Goal: Information Seeking & Learning: Check status

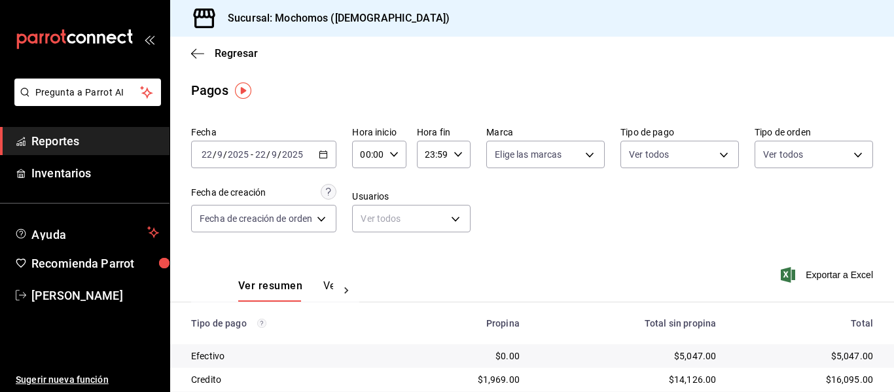
click at [327, 158] on \(Stroke\) "button" at bounding box center [324, 154] width 8 height 7
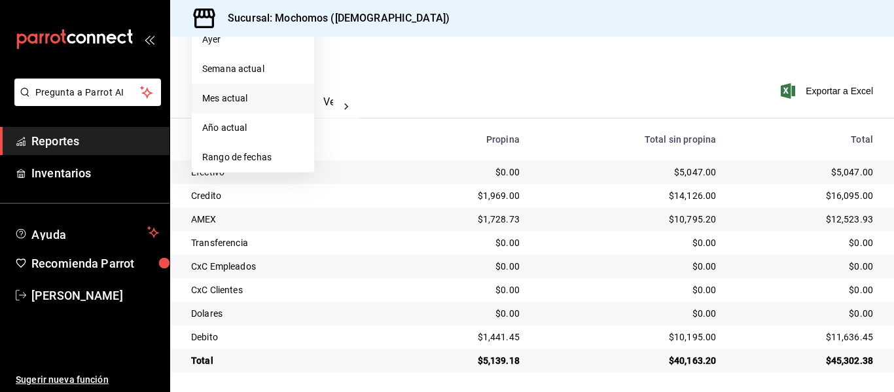
scroll to position [186, 0]
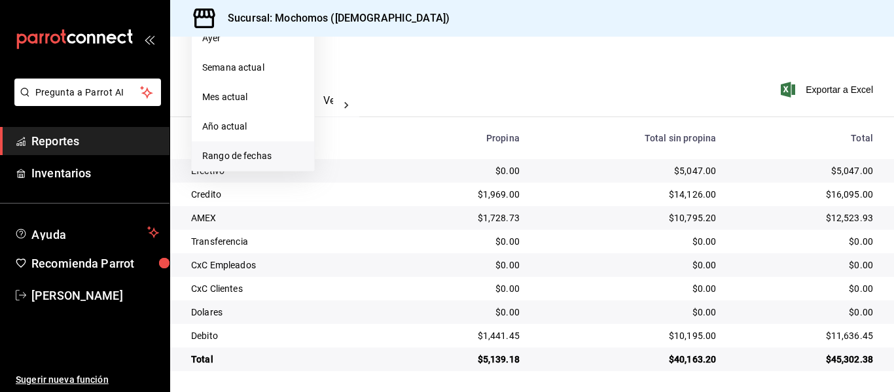
click at [246, 165] on li "Rango de fechas" at bounding box center [253, 155] width 122 height 29
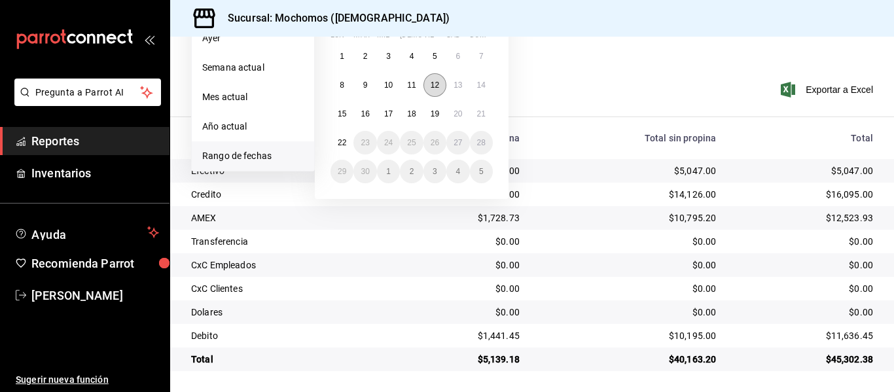
click at [441, 82] on button "12" at bounding box center [435, 85] width 23 height 24
click at [457, 86] on abbr "13" at bounding box center [458, 85] width 9 height 9
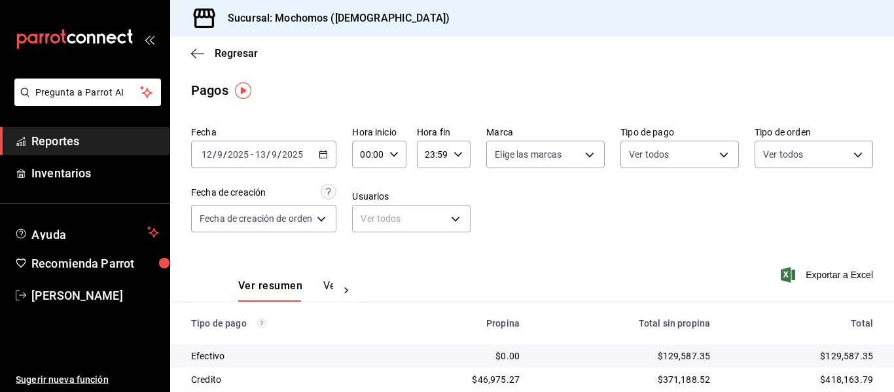
click at [241, 88] on img "button" at bounding box center [243, 90] width 16 height 16
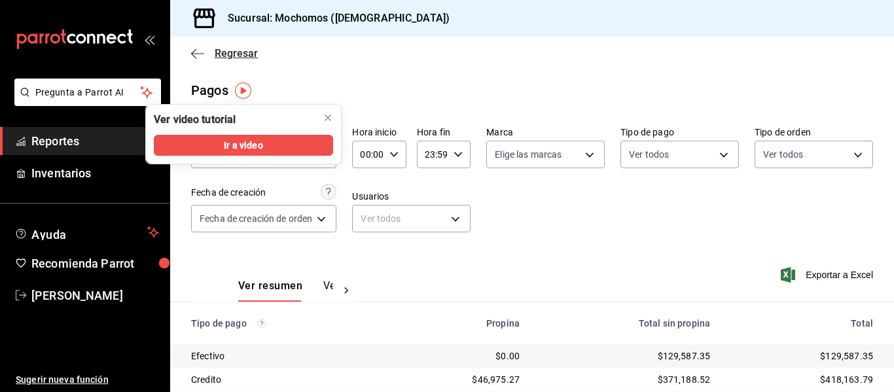
click at [210, 58] on span "Regresar" at bounding box center [224, 53] width 67 height 12
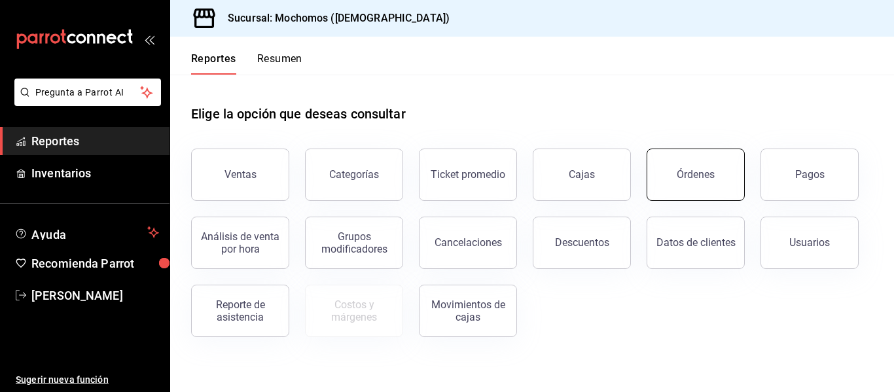
click at [695, 179] on div "Órdenes" at bounding box center [696, 174] width 38 height 12
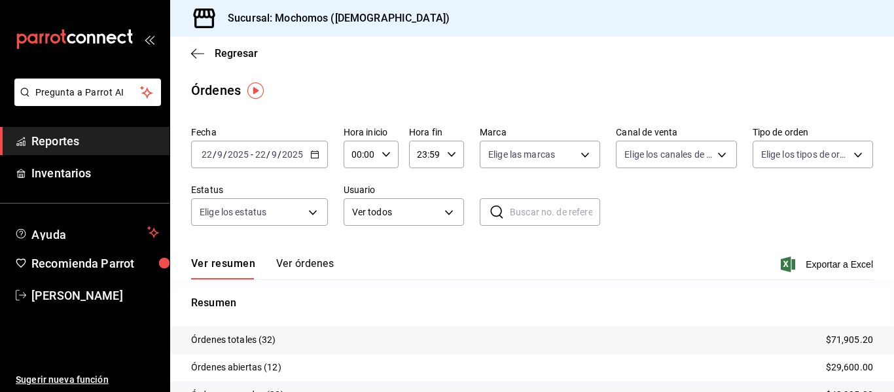
click at [319, 153] on div "2025-09-22 22 / 9 / 2025 - 2025-09-22 22 / 9 / 2025" at bounding box center [259, 154] width 137 height 27
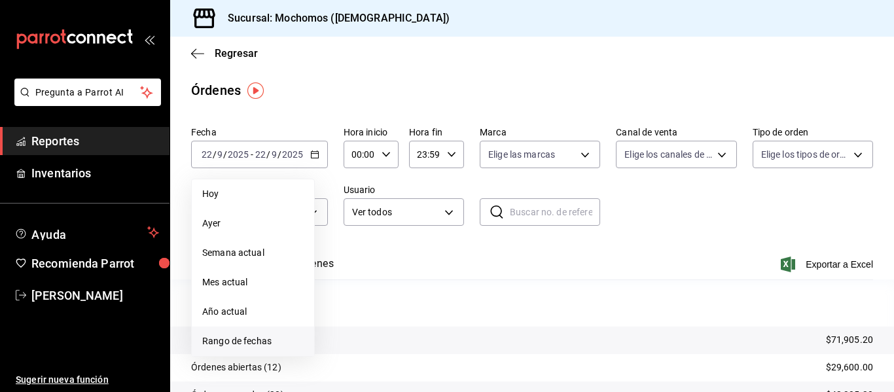
click at [243, 348] on span "Rango de fechas" at bounding box center [252, 342] width 101 height 14
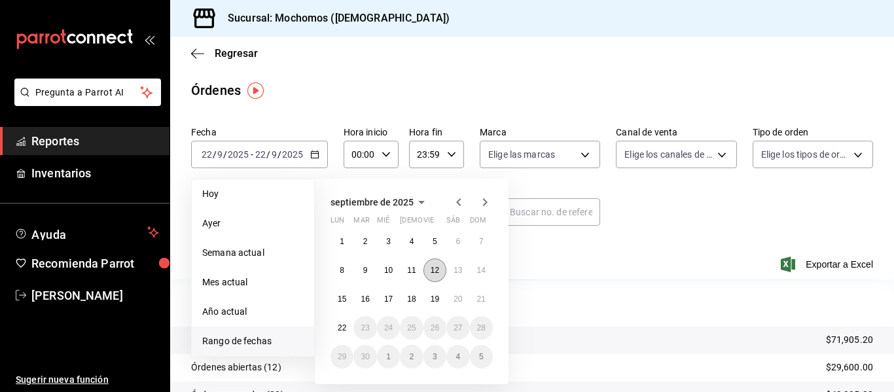
click at [435, 267] on abbr "12" at bounding box center [435, 270] width 9 height 9
click at [451, 272] on button "13" at bounding box center [458, 271] width 23 height 24
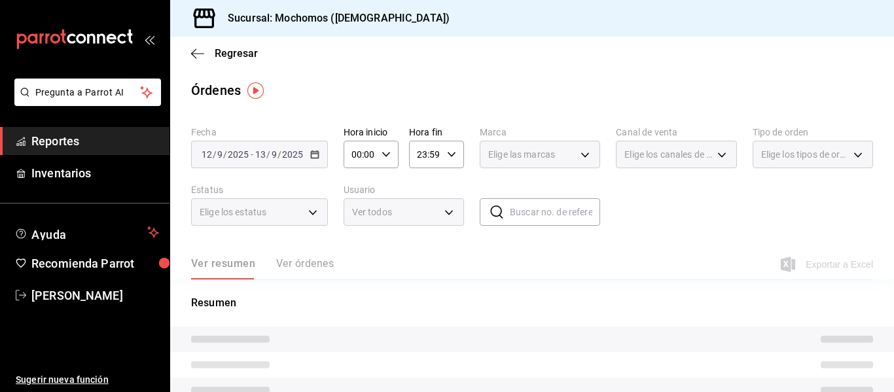
click at [376, 160] on div "00:00 Hora inicio" at bounding box center [371, 154] width 55 height 27
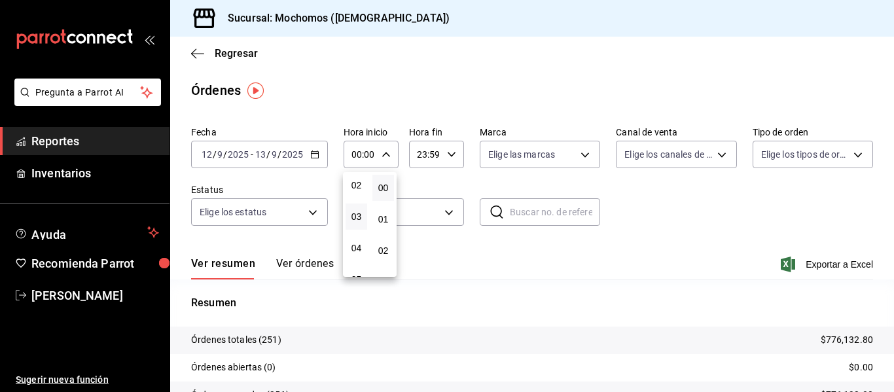
scroll to position [131, 0]
click at [356, 215] on span "05" at bounding box center [357, 214] width 6 height 10
type input "05:00"
click at [443, 160] on div at bounding box center [447, 196] width 894 height 392
click at [442, 159] on div "23:59 Hora fin" at bounding box center [436, 154] width 55 height 27
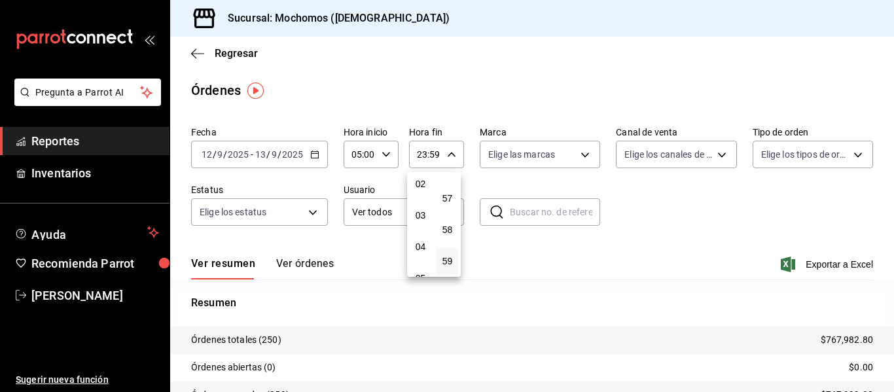
scroll to position [131, 0]
click at [418, 189] on button "04" at bounding box center [421, 183] width 22 height 26
type input "04:59"
click at [296, 272] on div at bounding box center [447, 196] width 894 height 392
click at [295, 269] on button "Ver órdenes" at bounding box center [305, 268] width 58 height 22
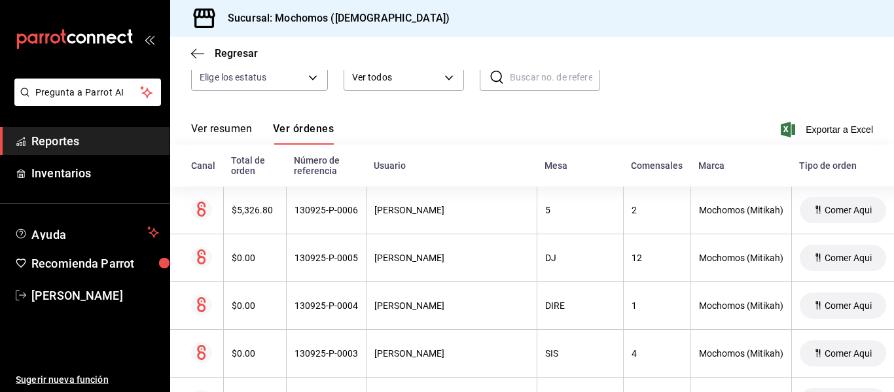
scroll to position [128, 0]
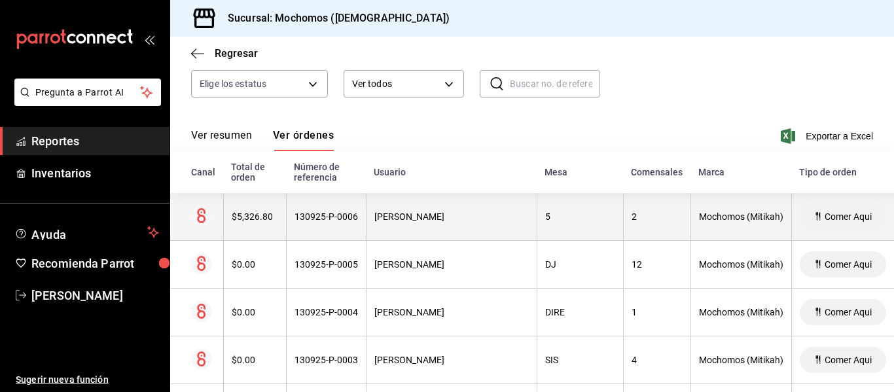
click at [265, 230] on th "$5,326.80" at bounding box center [254, 217] width 63 height 48
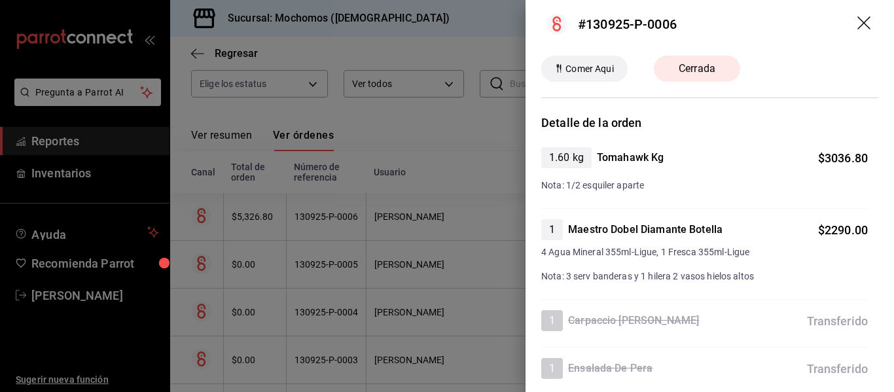
scroll to position [0, 0]
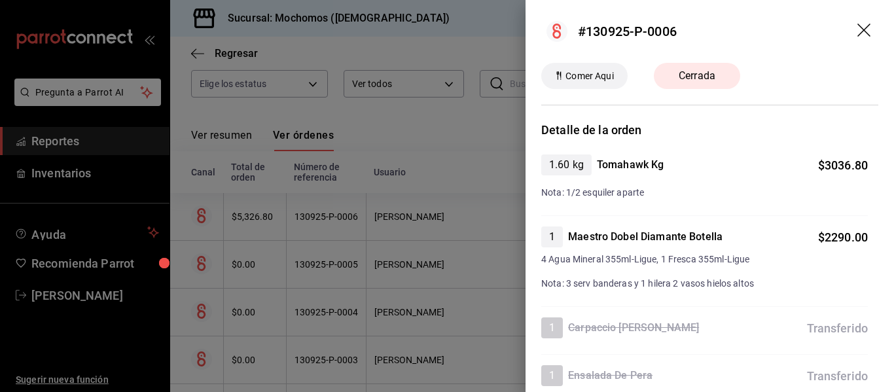
click at [858, 33] on icon "drag" at bounding box center [864, 30] width 13 height 13
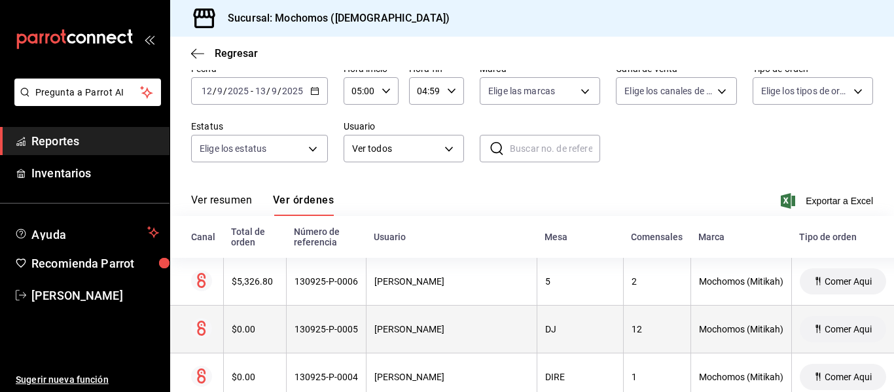
scroll to position [63, 0]
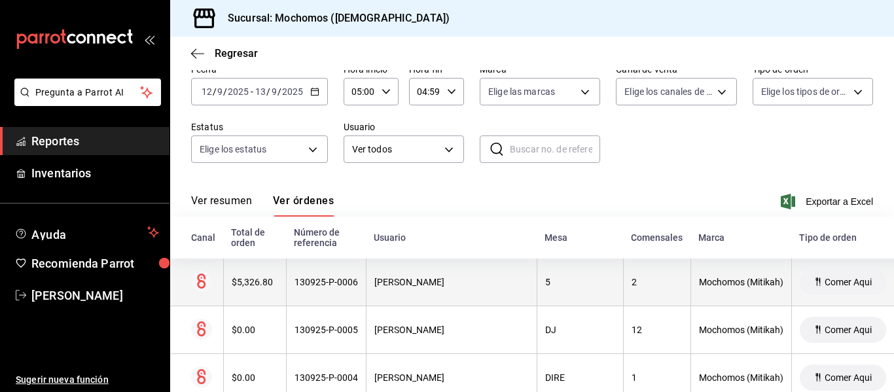
click at [371, 277] on th "ERNESTO JOVANNY TOVAR TREJO" at bounding box center [451, 283] width 171 height 48
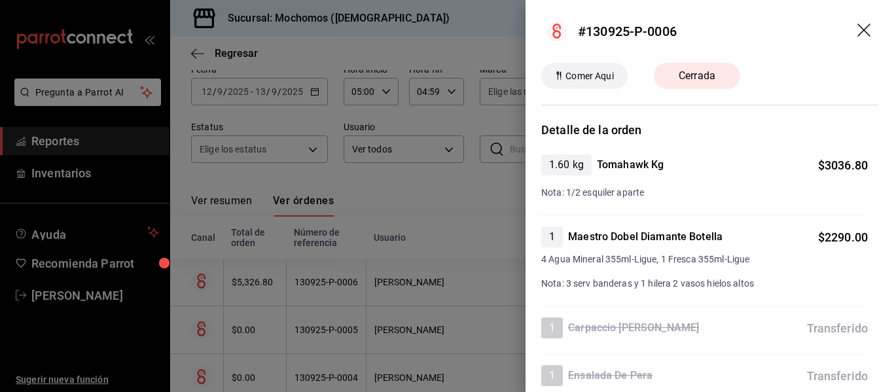
click at [865, 37] on header "#130925-P-0006" at bounding box center [710, 31] width 369 height 63
drag, startPoint x: 578, startPoint y: 28, endPoint x: 679, endPoint y: 36, distance: 101.1
click at [679, 36] on header "#130925-P-0006" at bounding box center [710, 31] width 369 height 63
copy div "#130925-P-0006"
click at [456, 230] on div at bounding box center [447, 196] width 894 height 392
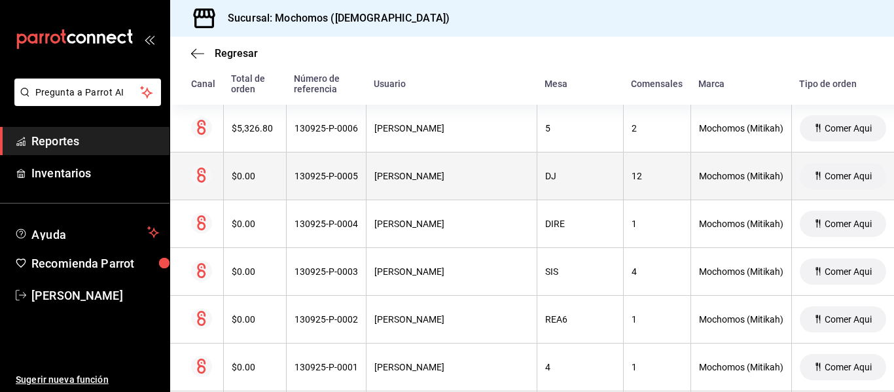
scroll to position [194, 0]
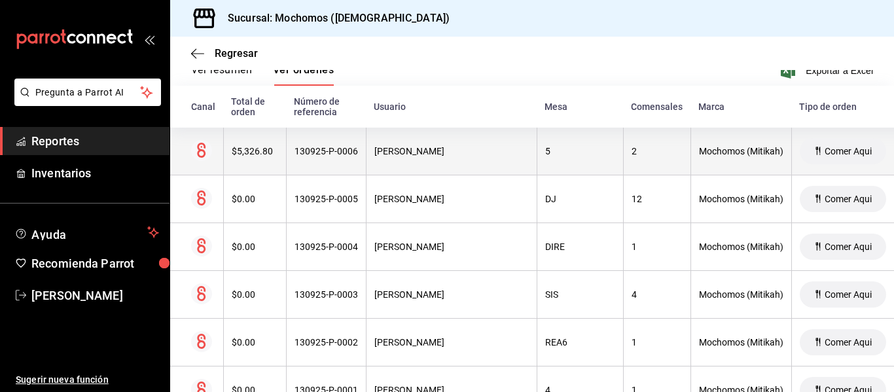
click at [832, 155] on th "Comer Aqui" at bounding box center [843, 152] width 103 height 48
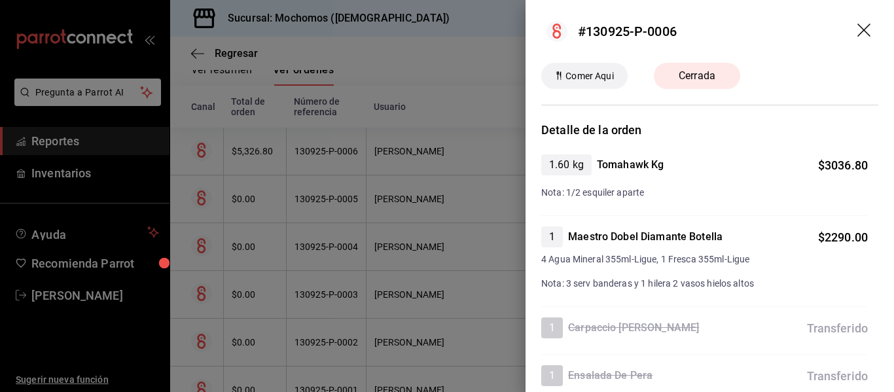
click at [722, 75] on span "Cerrada" at bounding box center [697, 76] width 52 height 16
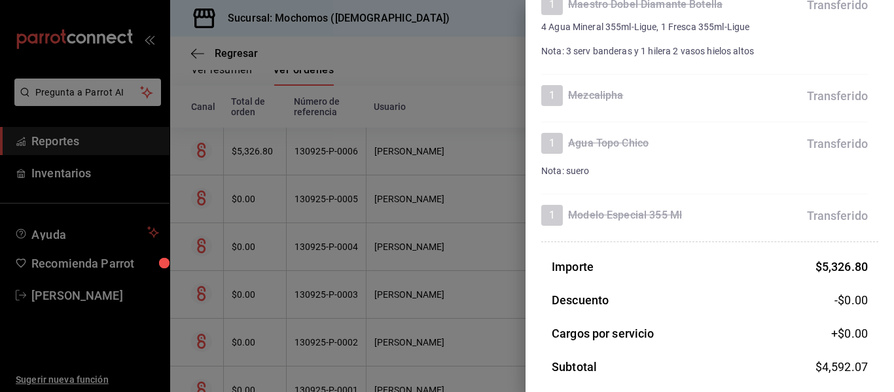
scroll to position [263, 0]
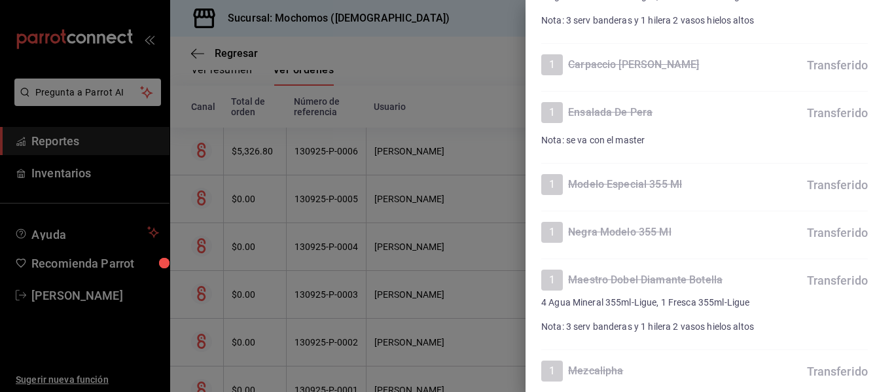
click at [207, 159] on div at bounding box center [447, 196] width 894 height 392
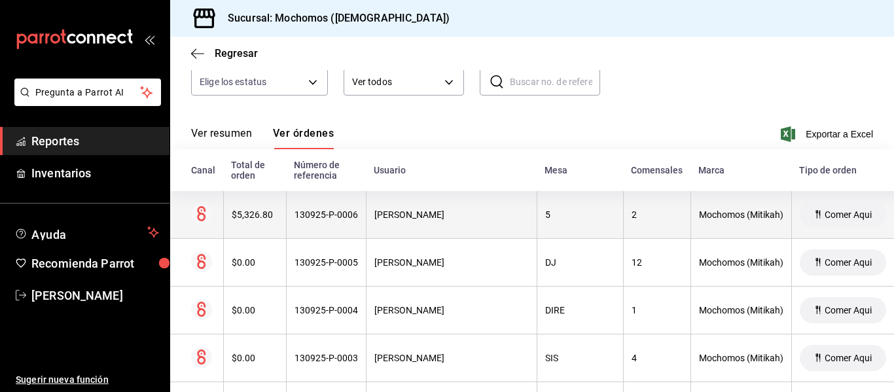
scroll to position [131, 0]
click at [205, 215] on icon at bounding box center [201, 213] width 9 height 15
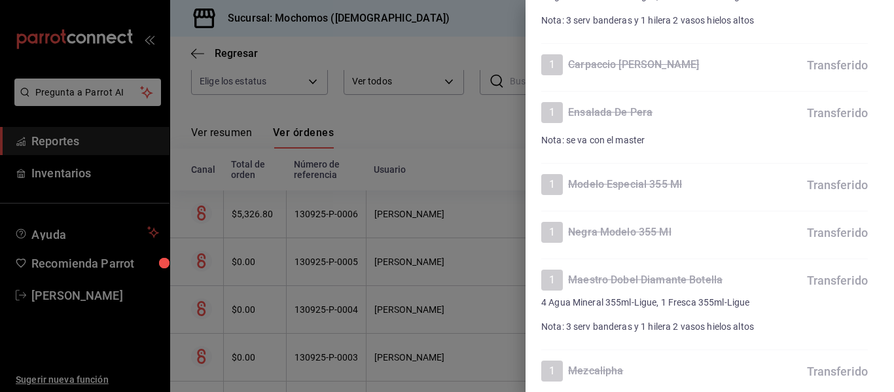
scroll to position [0, 0]
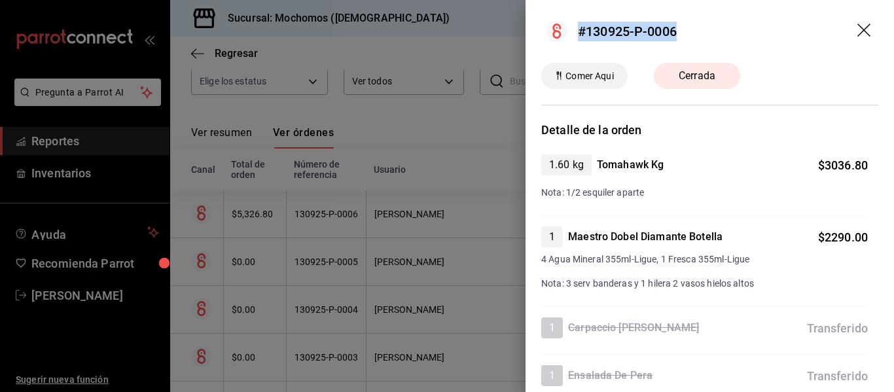
drag, startPoint x: 577, startPoint y: 28, endPoint x: 727, endPoint y: 26, distance: 150.0
click at [727, 26] on header "#130925-P-0006" at bounding box center [710, 31] width 369 height 63
copy div "#130925-P-0006"
click at [858, 29] on icon "drag" at bounding box center [864, 30] width 13 height 13
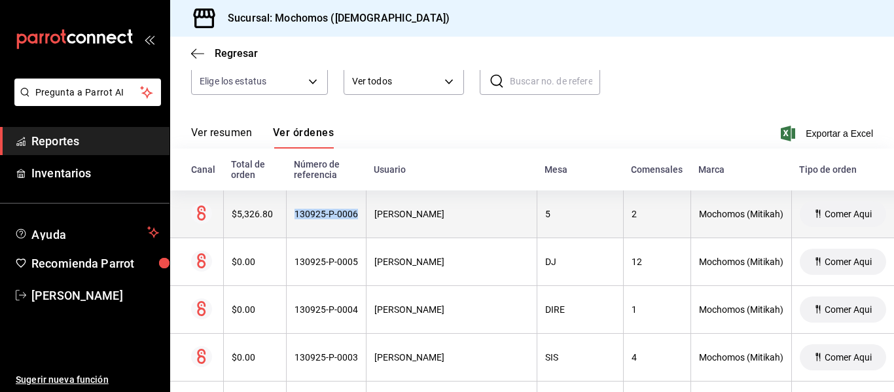
drag, startPoint x: 294, startPoint y: 216, endPoint x: 354, endPoint y: 235, distance: 63.2
click at [354, 235] on th "130925-P-0006" at bounding box center [326, 215] width 80 height 48
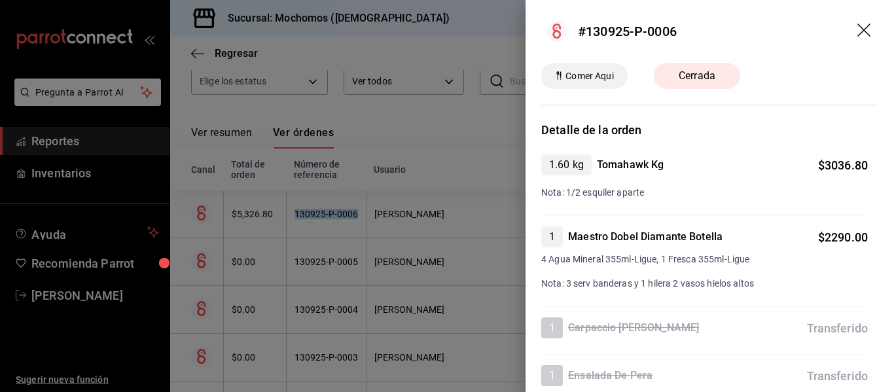
copy div "130925-P-0006"
click at [858, 35] on icon "drag" at bounding box center [864, 30] width 13 height 13
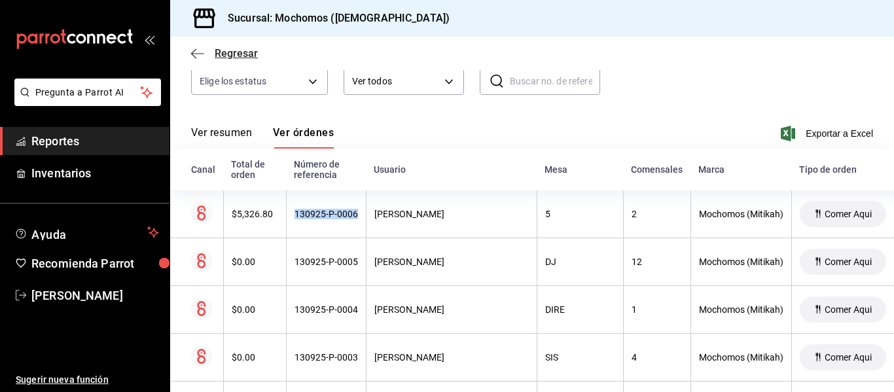
click at [219, 51] on span "Regresar" at bounding box center [236, 53] width 43 height 12
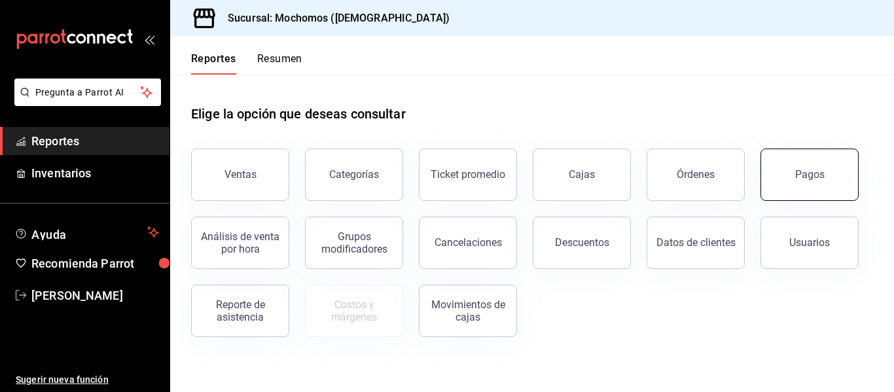
click at [832, 166] on button "Pagos" at bounding box center [810, 175] width 98 height 52
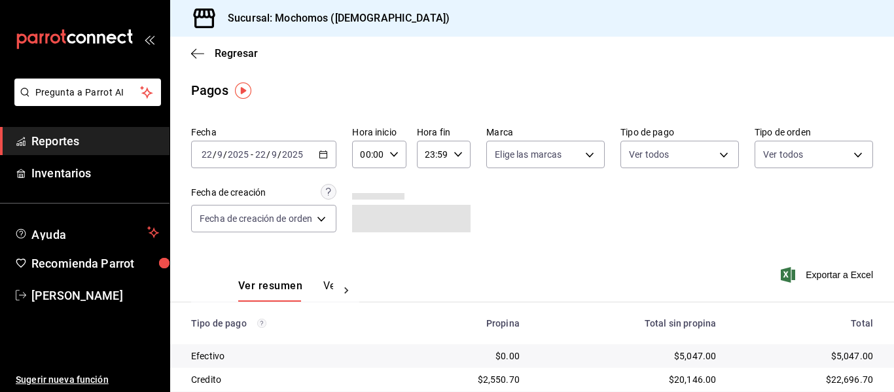
click at [325, 151] on icon "button" at bounding box center [323, 154] width 9 height 9
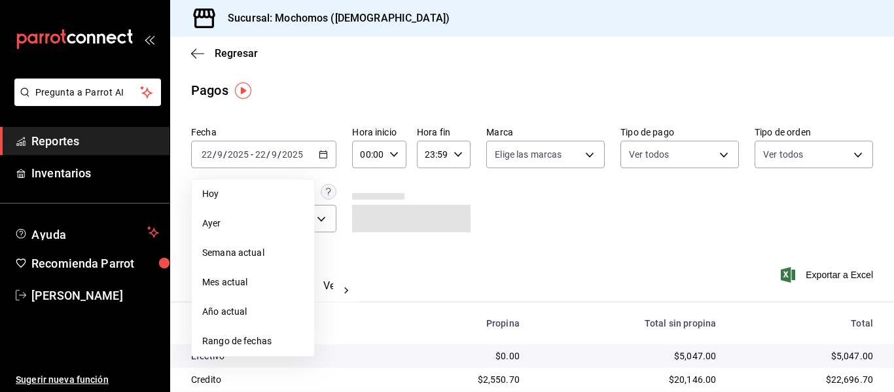
click at [287, 192] on span "Hoy" at bounding box center [252, 194] width 101 height 14
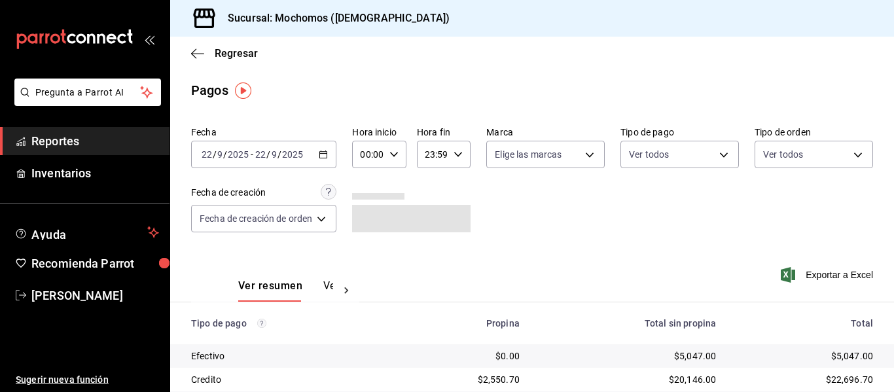
click at [396, 147] on div "00:00 Hora inicio" at bounding box center [379, 154] width 54 height 27
click at [365, 248] on span "06" at bounding box center [367, 245] width 5 height 10
drag, startPoint x: 367, startPoint y: 214, endPoint x: 382, endPoint y: 217, distance: 15.4
click at [367, 215] on span "05" at bounding box center [367, 214] width 5 height 10
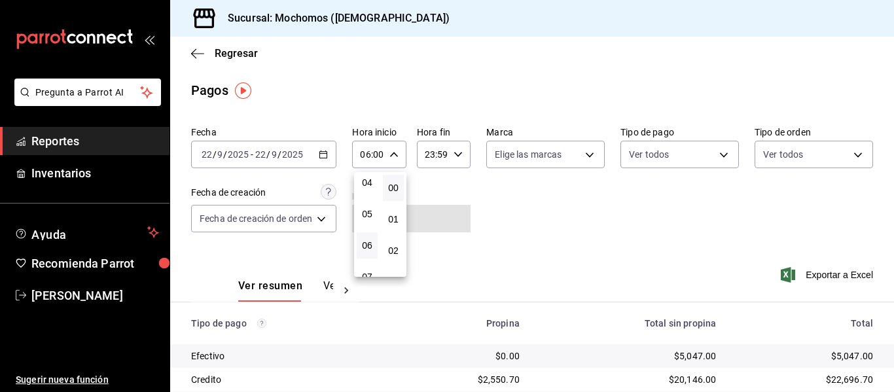
type input "05:00"
click at [718, 213] on div at bounding box center [447, 196] width 894 height 392
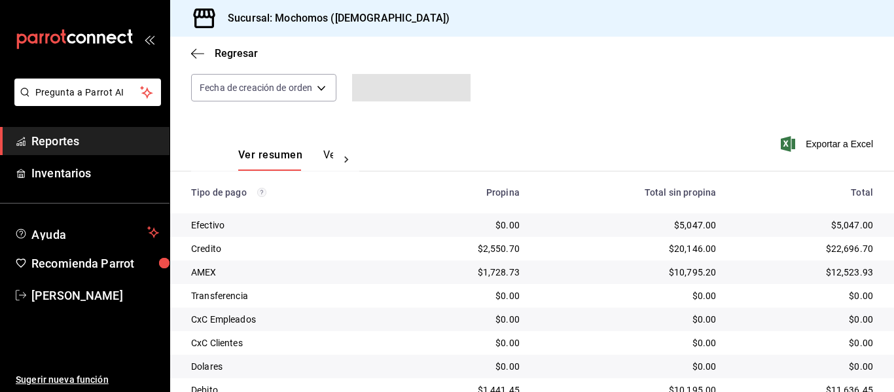
scroll to position [186, 0]
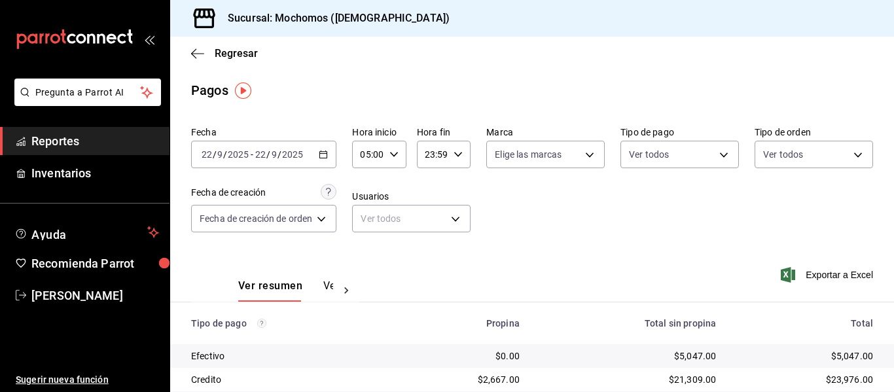
click at [608, 81] on div "Pagos" at bounding box center [532, 91] width 724 height 20
click at [558, 250] on div "Ver resumen Ver pagos Exportar a Excel" at bounding box center [532, 282] width 724 height 69
